Goal: Task Accomplishment & Management: Manage account settings

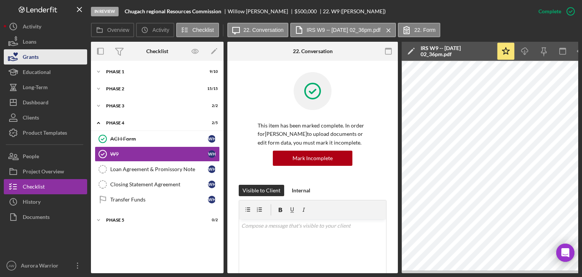
scroll to position [212, 0]
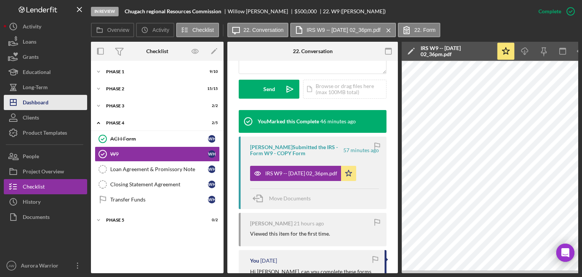
click at [41, 99] on div "Dashboard" at bounding box center [36, 103] width 26 height 17
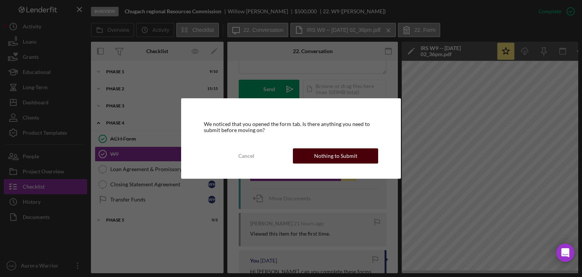
click at [331, 159] on div "Nothing to Submit" at bounding box center [335, 155] width 43 height 15
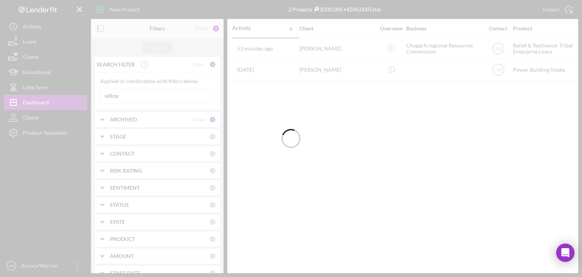
click at [135, 92] on div at bounding box center [291, 138] width 582 height 277
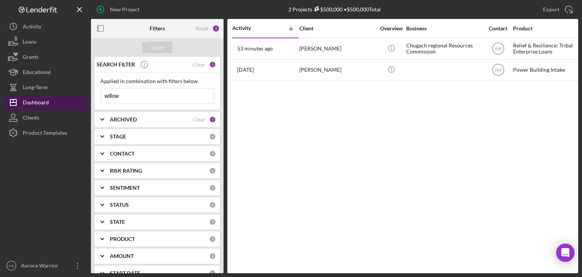
drag, startPoint x: 137, startPoint y: 95, endPoint x: 74, endPoint y: 95, distance: 63.0
click at [74, 95] on div "New Project 2 Projects $500,000 • $500,000 Total willow Export Icon/Export Filt…" at bounding box center [291, 136] width 575 height 273
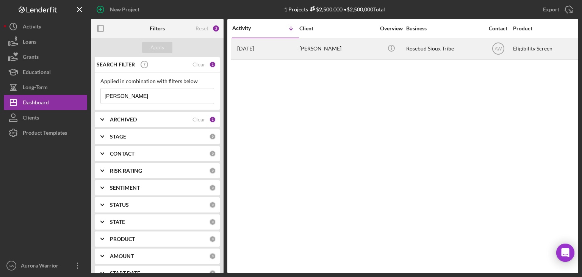
type input "[PERSON_NAME]"
click at [322, 51] on div "[PERSON_NAME]" at bounding box center [338, 49] width 76 height 20
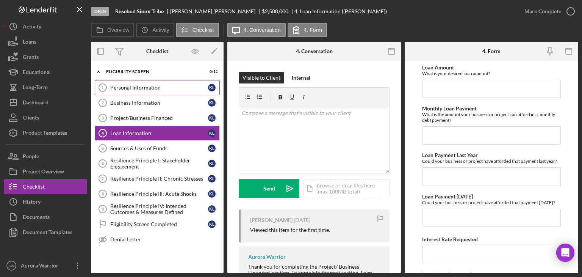
click at [138, 93] on link "Personal Information 1 Personal Information k l" at bounding box center [157, 87] width 125 height 15
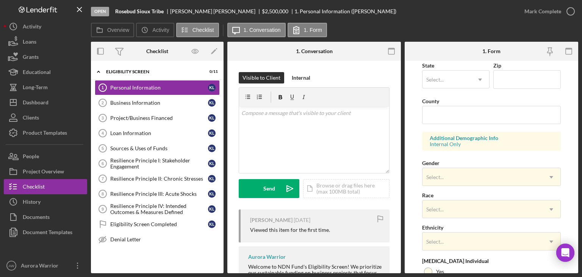
scroll to position [293, 0]
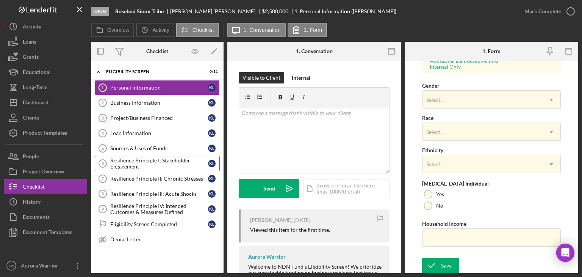
click at [140, 161] on div "Resilience Principle I: Stakeholder Engagement" at bounding box center [159, 163] width 98 height 12
